Goal: Task Accomplishment & Management: Complete application form

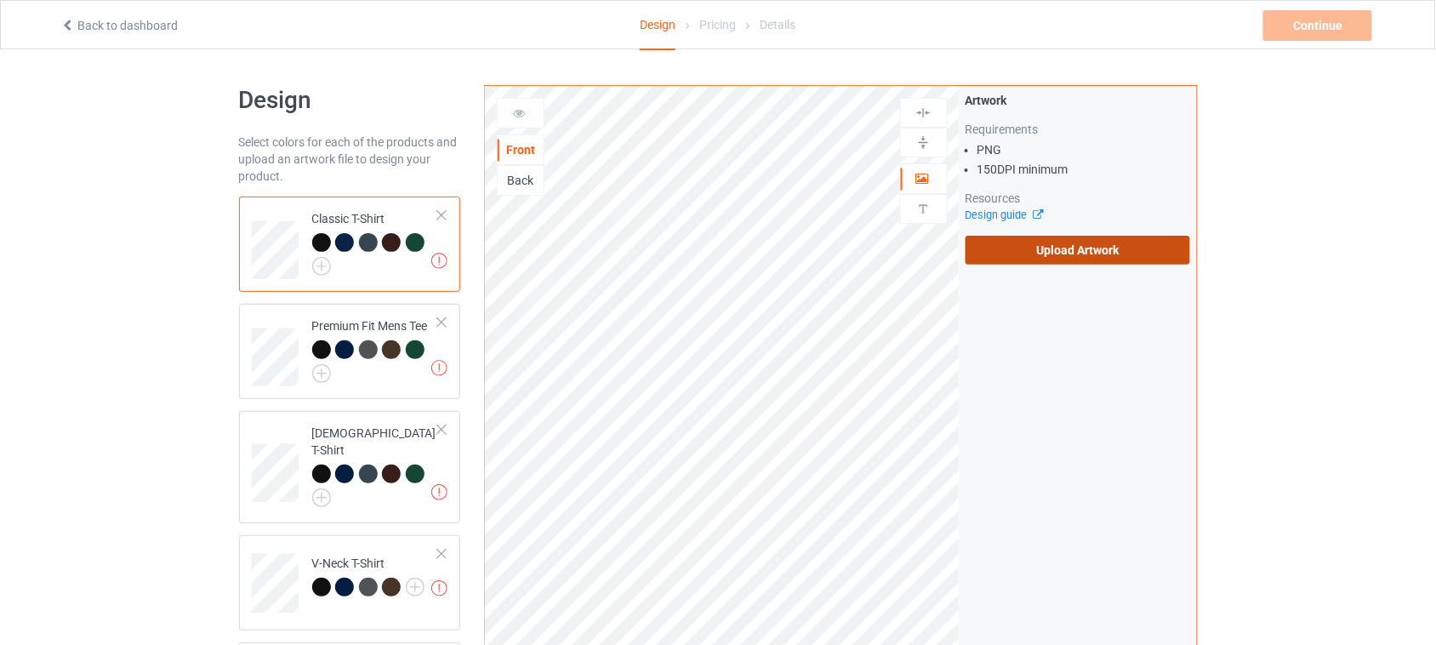
click at [1082, 257] on label "Upload Artwork" at bounding box center [1078, 250] width 225 height 29
click at [0, 0] on input "Upload Artwork" at bounding box center [0, 0] width 0 height 0
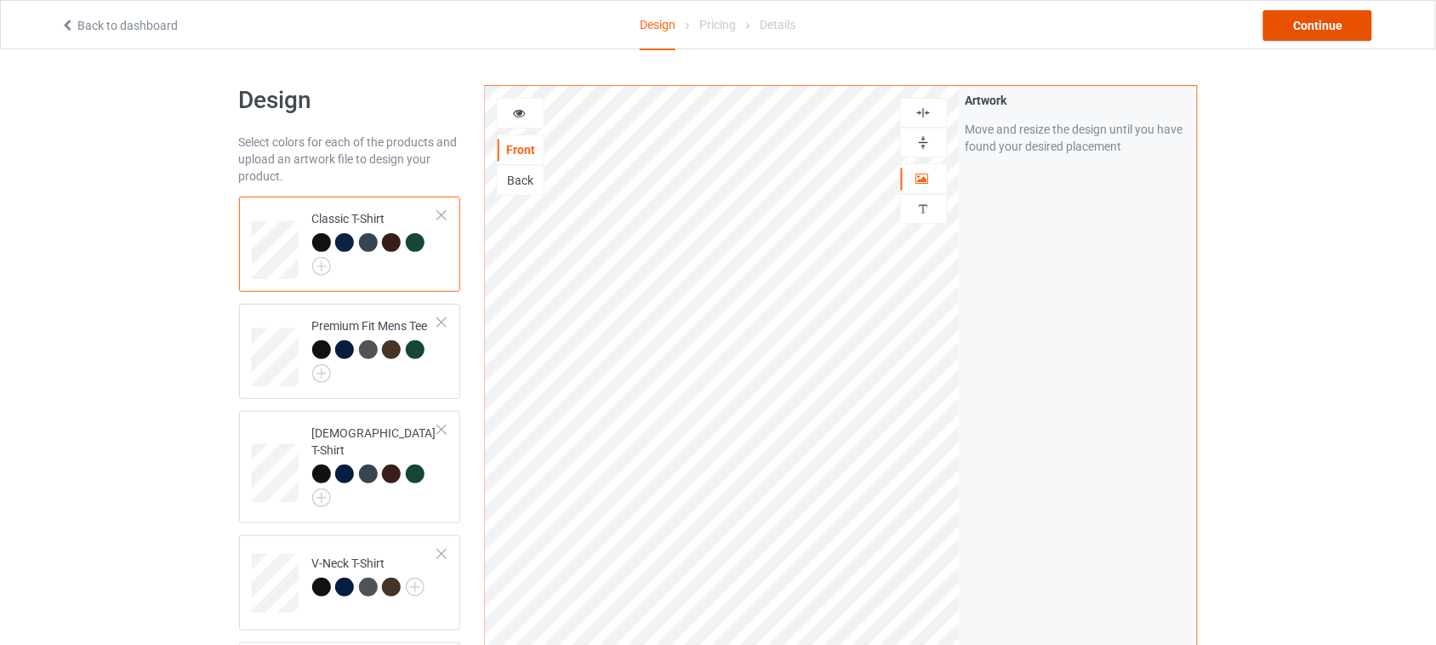
click at [1347, 23] on div "Continue" at bounding box center [1318, 25] width 109 height 31
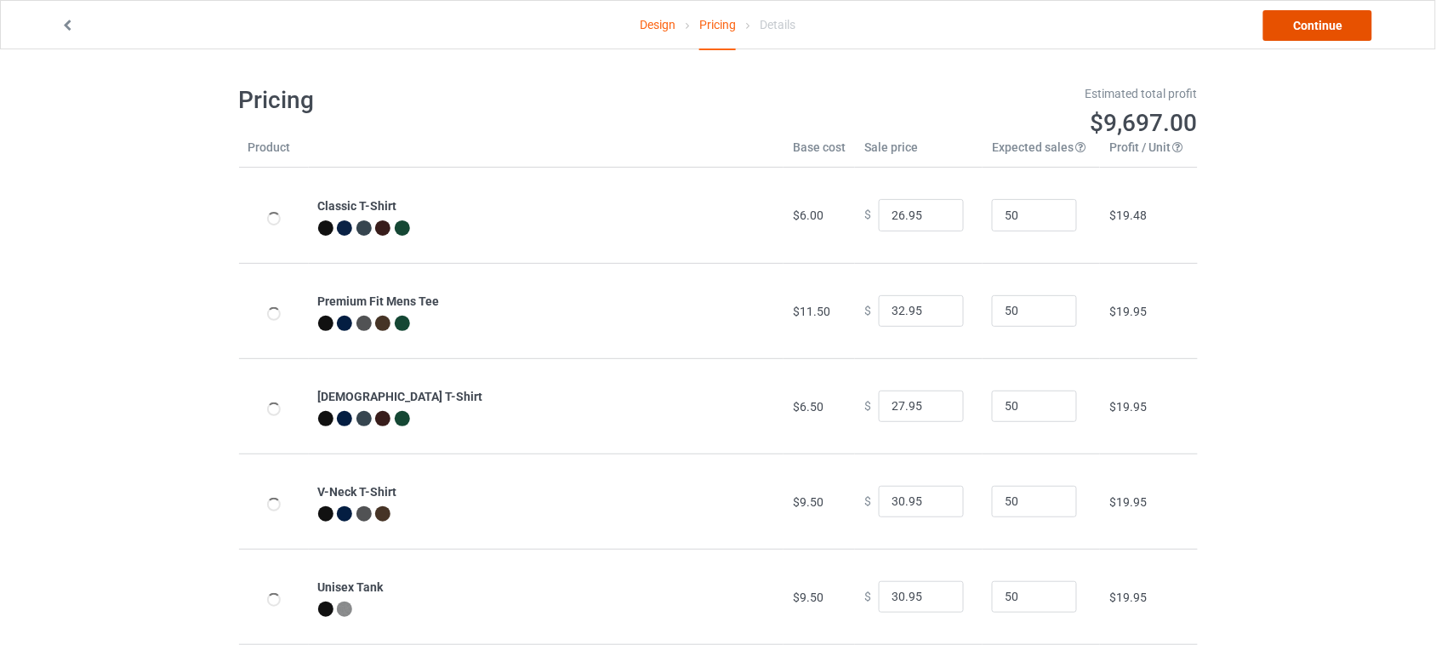
click at [1304, 22] on link "Continue" at bounding box center [1318, 25] width 109 height 31
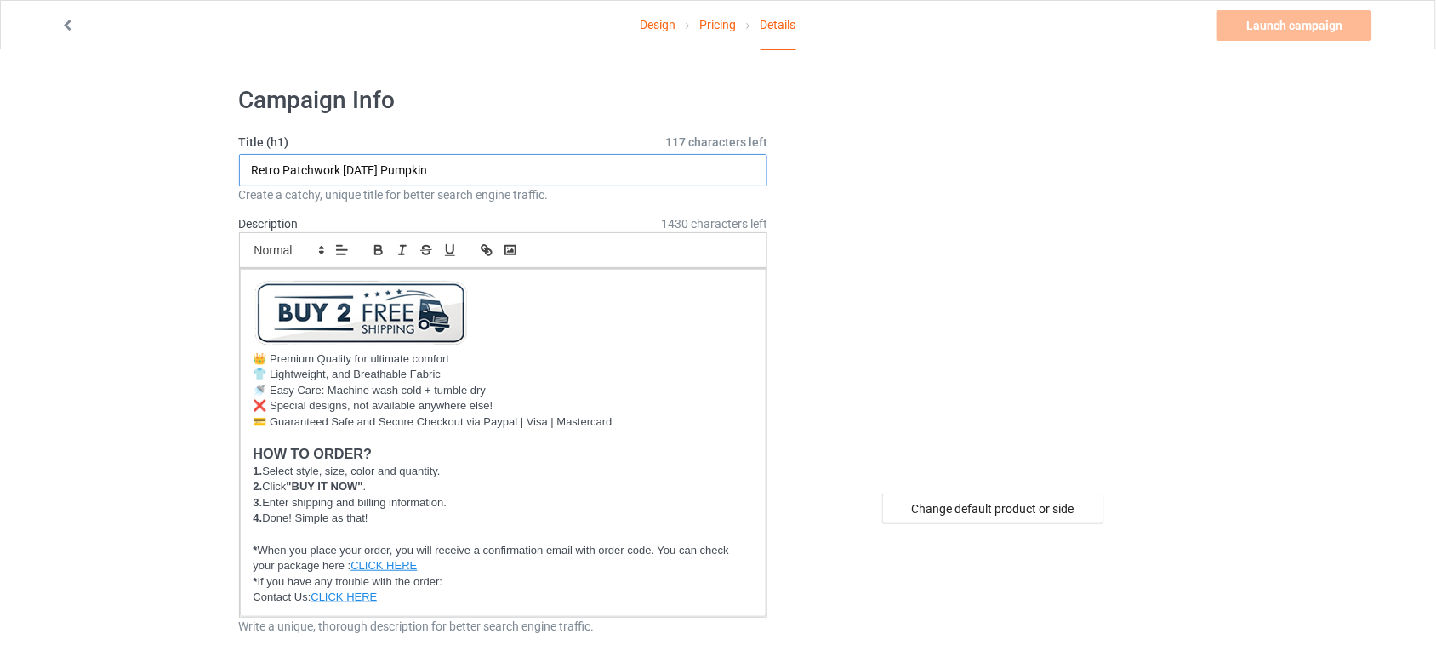
drag, startPoint x: 505, startPoint y: 175, endPoint x: 0, endPoint y: 168, distance: 504.6
type input "Salem They Missed One 1692"
drag, startPoint x: 283, startPoint y: 168, endPoint x: 143, endPoint y: 168, distance: 139.6
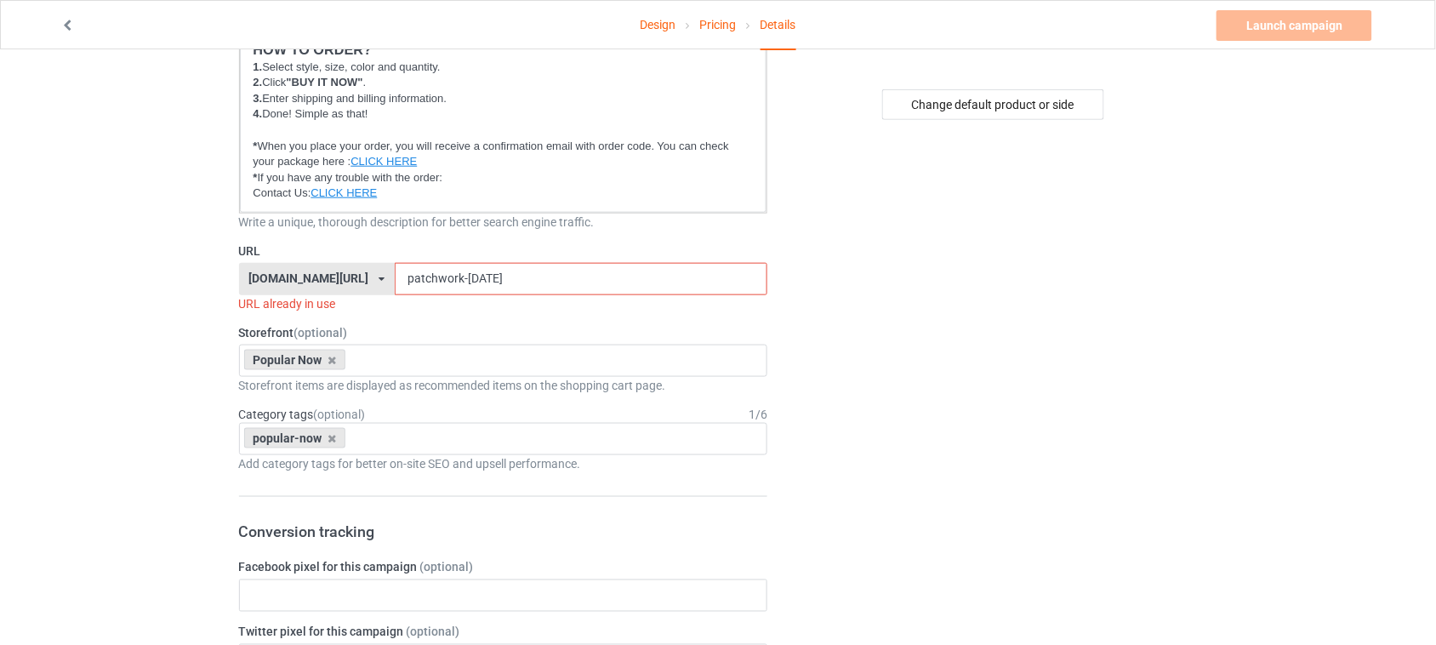
scroll to position [425, 0]
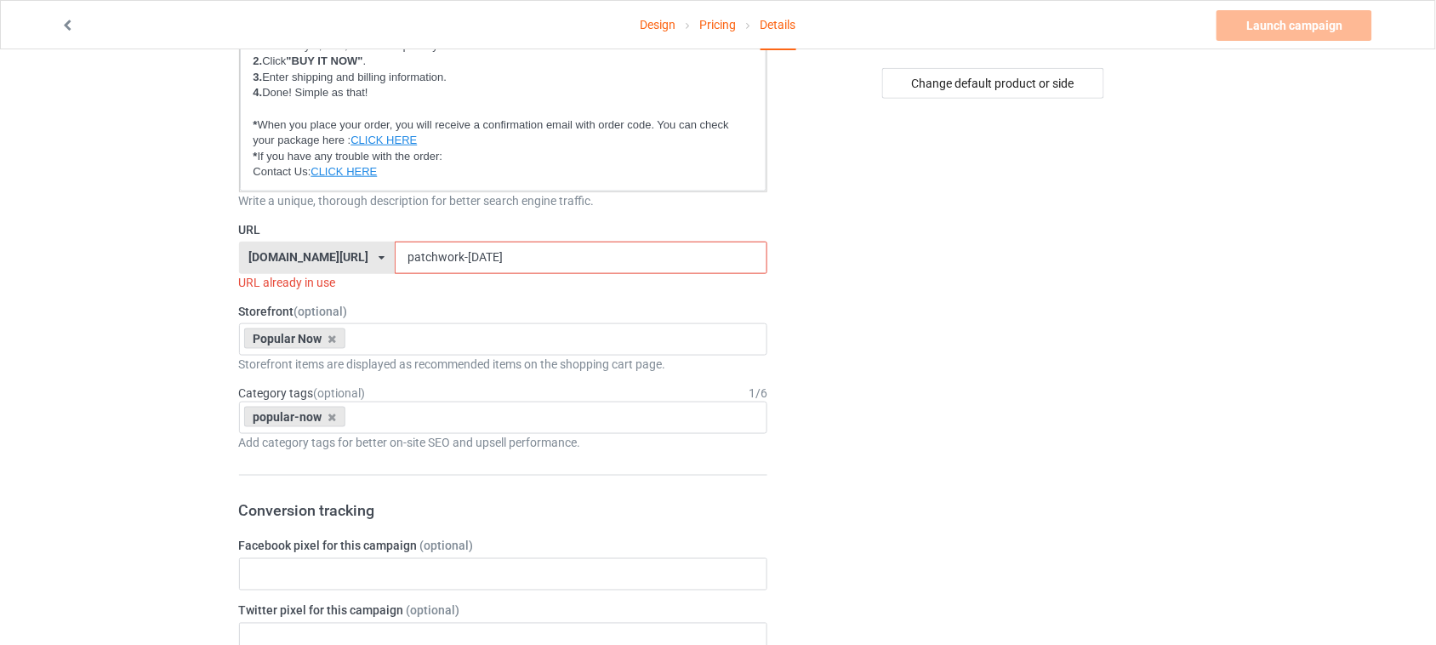
drag, startPoint x: 519, startPoint y: 257, endPoint x: 372, endPoint y: 254, distance: 147.2
click at [254, 257] on div "[DOMAIN_NAME][URL] [DOMAIN_NAME][URL] [DOMAIN_NAME][URL] 6273c5abfddeea00434baf…" at bounding box center [503, 258] width 529 height 32
paste input "[GEOGRAPHIC_DATA]"
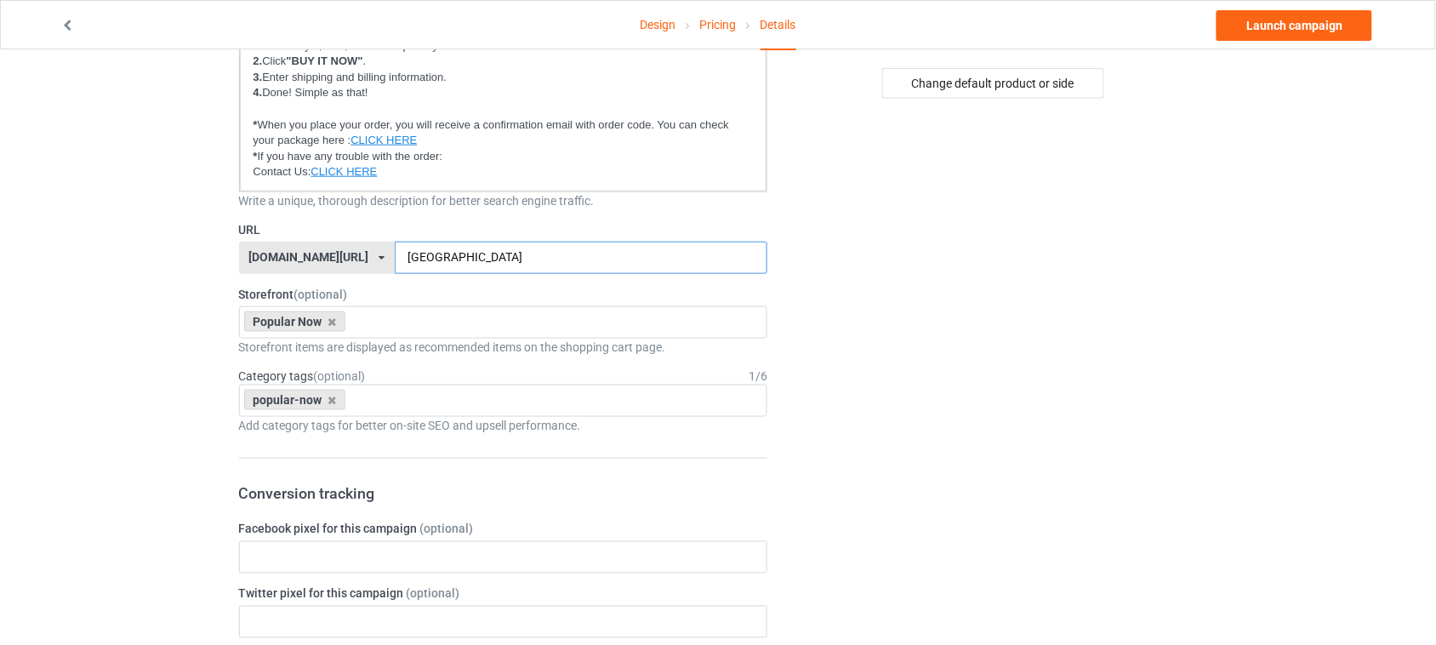
type input "[GEOGRAPHIC_DATA]"
click at [1261, 300] on div "Design Pricing Details Launch campaign Campaign Info Title (h1) 124 characters …" at bounding box center [718, 644] width 1436 height 2040
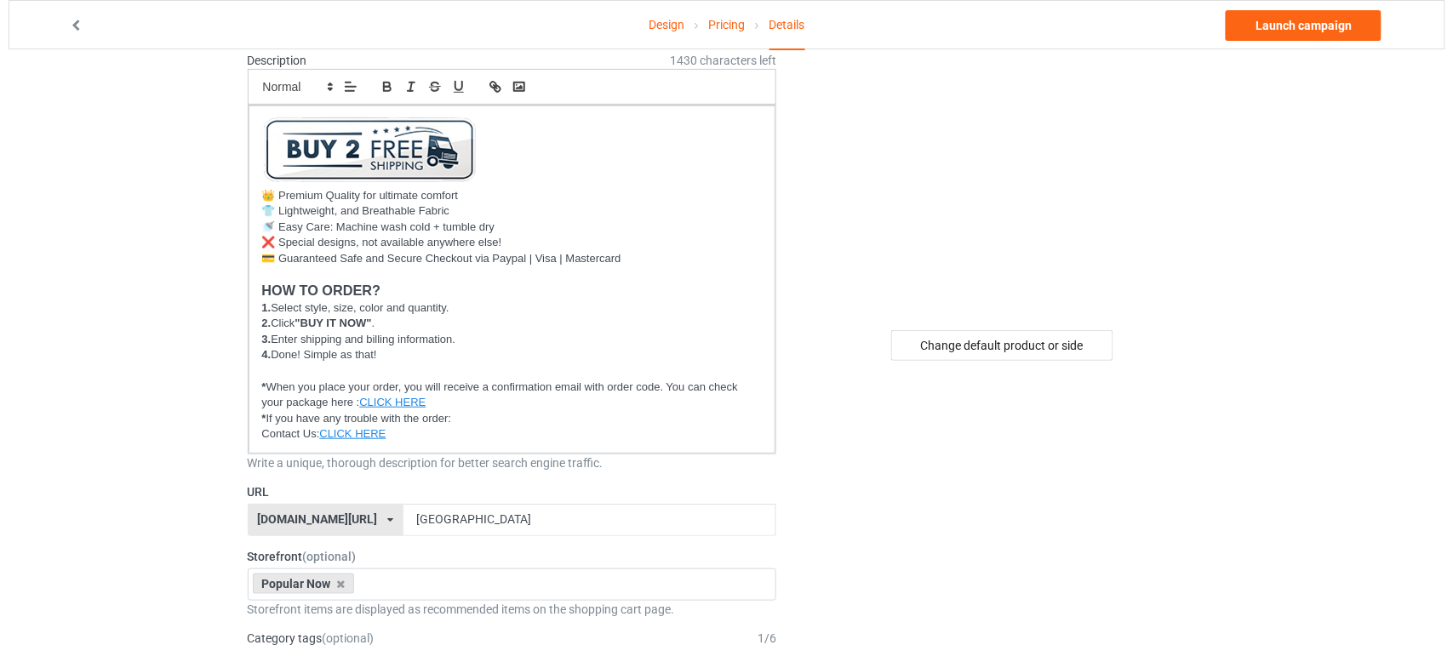
scroll to position [0, 0]
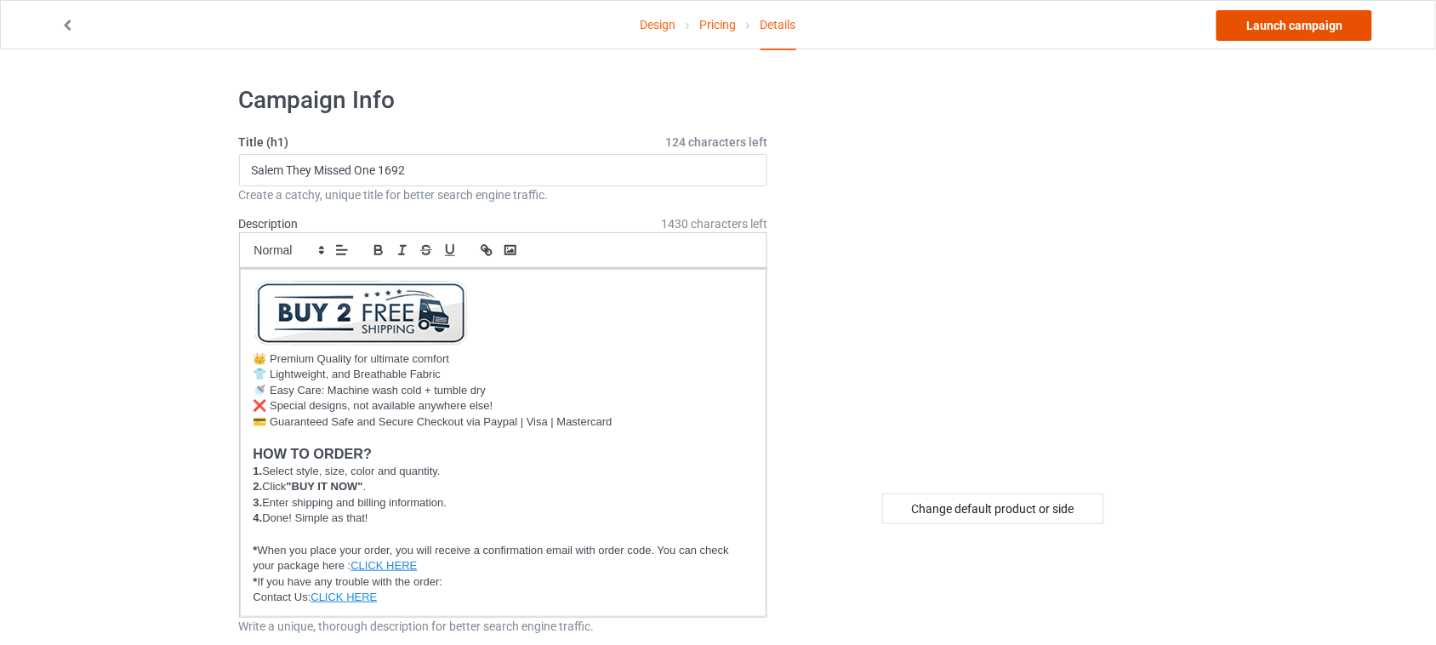
click at [1304, 31] on link "Launch campaign" at bounding box center [1295, 25] width 156 height 31
